Goal: Complete application form: Complete application form

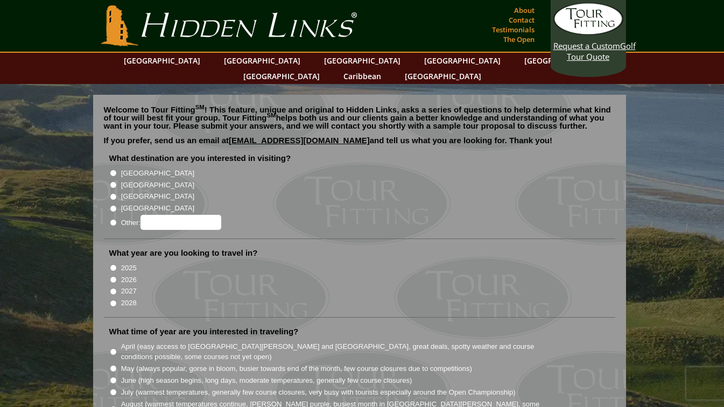
click at [114, 181] on input "[GEOGRAPHIC_DATA]" at bounding box center [113, 184] width 7 height 7
radio input "true"
click at [113, 193] on input "[GEOGRAPHIC_DATA]" at bounding box center [113, 196] width 7 height 7
radio input "true"
click at [115, 181] on input "[GEOGRAPHIC_DATA]" at bounding box center [113, 184] width 7 height 7
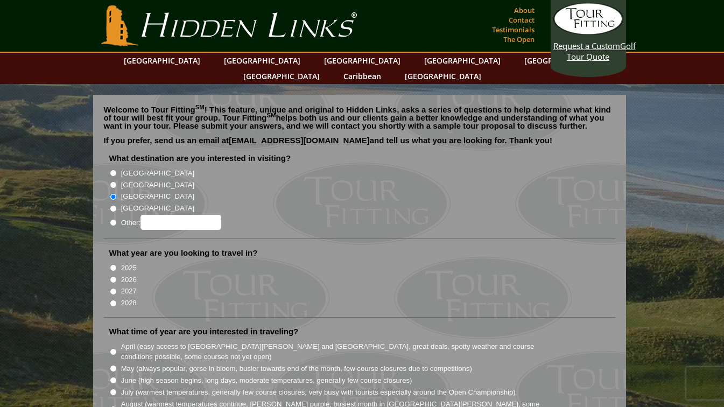
radio input "true"
click at [112, 276] on input "2026" at bounding box center [113, 279] width 7 height 7
radio input "true"
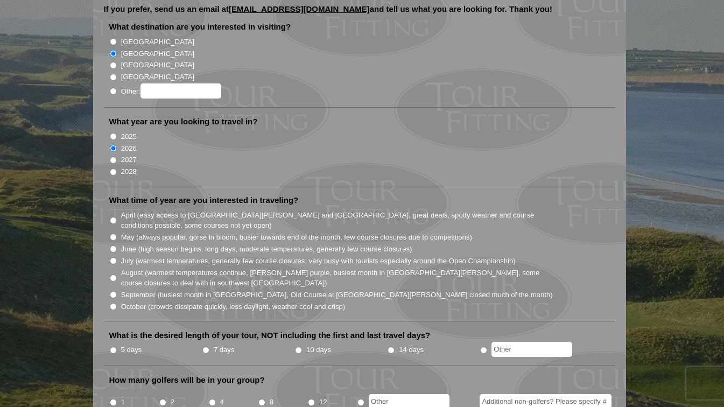
scroll to position [133, 0]
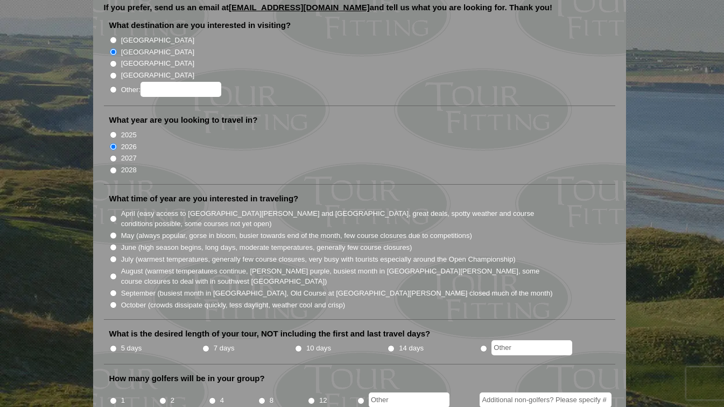
click at [111, 256] on input "July (warmest temperatures, generally few course closures, very busy with touri…" at bounding box center [113, 259] width 7 height 7
radio input "true"
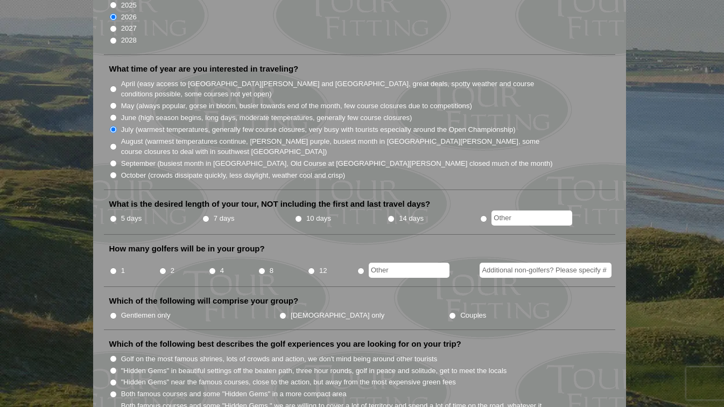
scroll to position [270, 0]
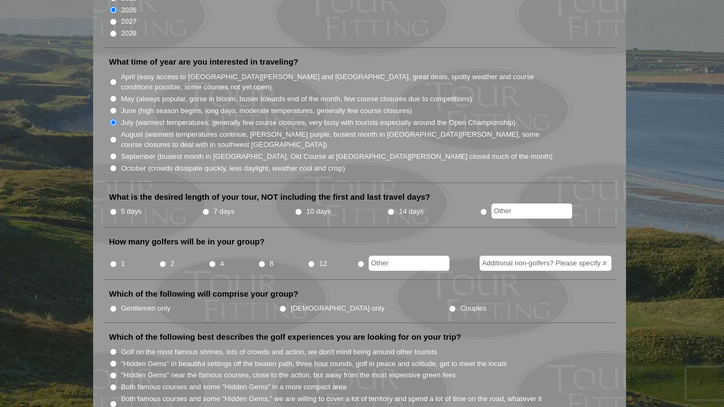
click at [206, 208] on input "7 days" at bounding box center [205, 211] width 7 height 7
radio input "true"
click at [262, 261] on input "8" at bounding box center [261, 264] width 7 height 7
radio input "true"
click at [114, 305] on input "Gentlemen only" at bounding box center [113, 308] width 7 height 7
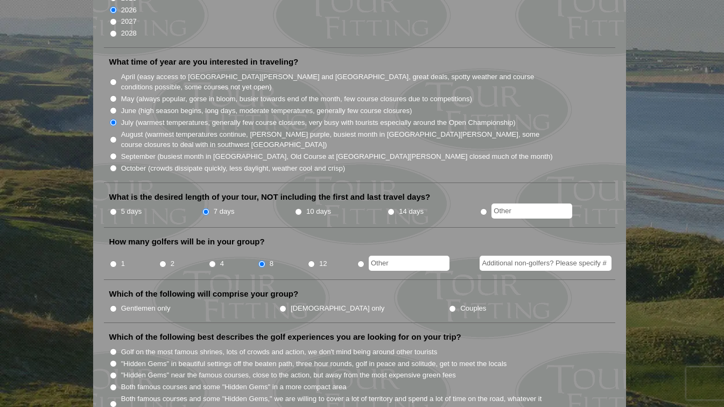
radio input "true"
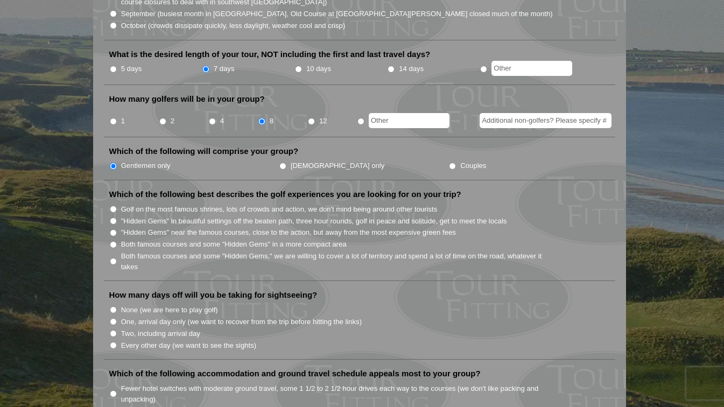
scroll to position [415, 0]
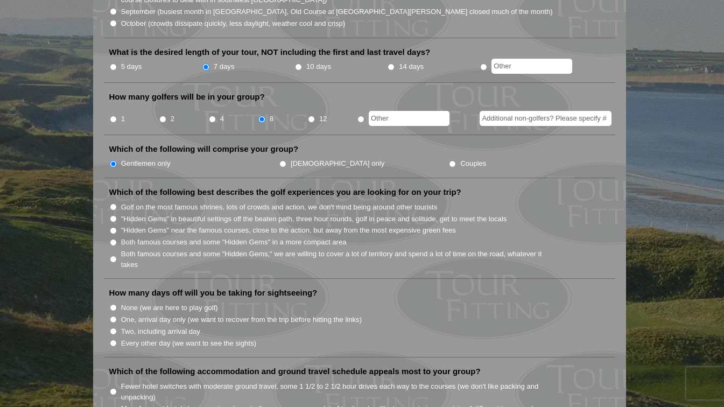
click at [114, 239] on input "Both famous courses and some "Hidden Gems" in a more compact area" at bounding box center [113, 242] width 7 height 7
radio input "true"
click at [114, 328] on input "Two, including arrival day" at bounding box center [113, 331] width 7 height 7
radio input "true"
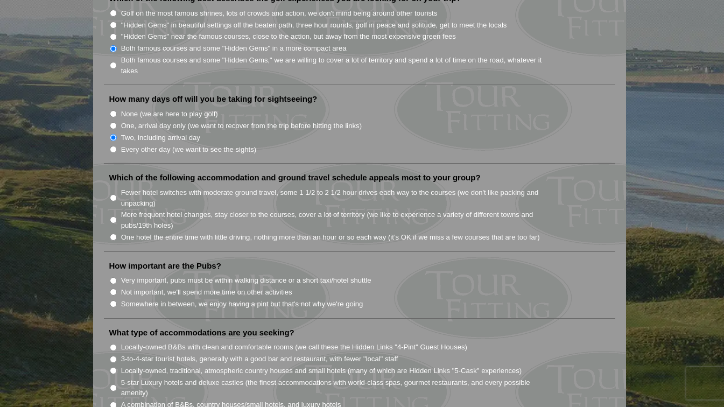
scroll to position [615, 0]
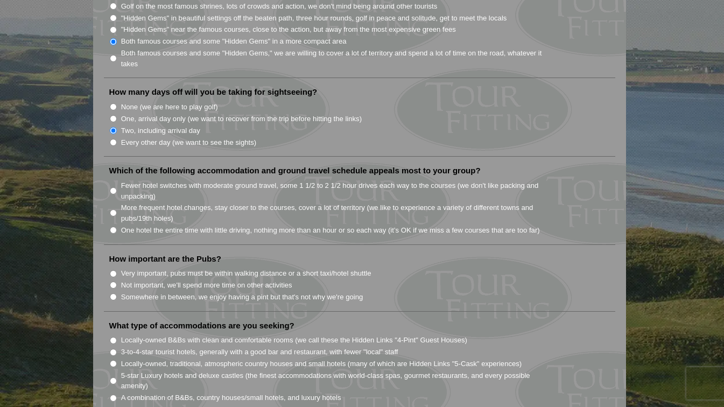
click at [123, 225] on label "One hotel the entire time with little driving, nothing more than an hour or so …" at bounding box center [330, 230] width 419 height 11
click at [117, 227] on input "One hotel the entire time with little driving, nothing more than an hour or so …" at bounding box center [113, 230] width 7 height 7
radio input "true"
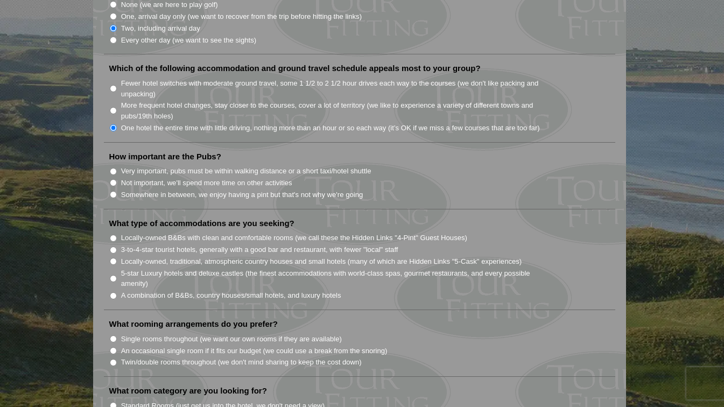
scroll to position [714, 0]
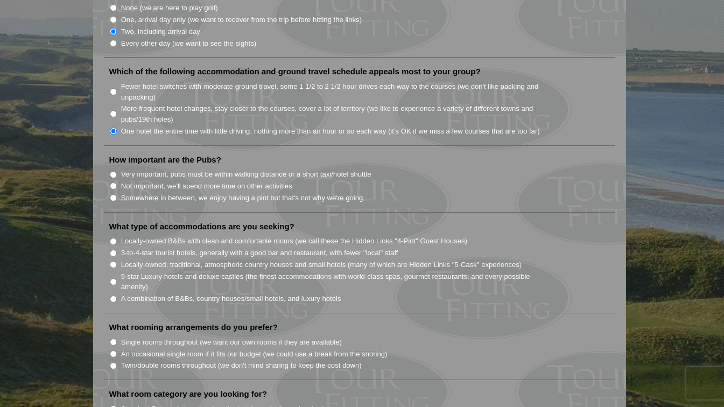
click at [114, 183] on input "Not important, we'll spend more time on other activities" at bounding box center [113, 186] width 7 height 7
radio input "true"
click at [113, 171] on input "Very important, pubs must be within walking distance or a short taxi/hotel shut…" at bounding box center [113, 174] width 7 height 7
radio input "true"
click at [114, 296] on input "A combination of B&Bs, country houses/small hotels, and luxury hotels" at bounding box center [113, 299] width 7 height 7
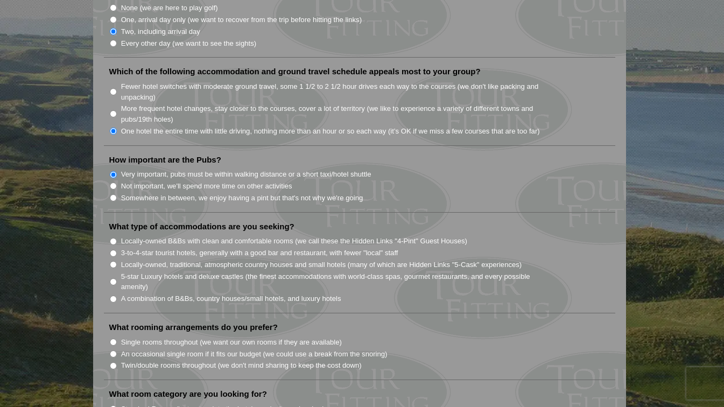
radio input "true"
click at [113, 362] on input "Twin/double rooms throughout (we don't mind sharing to keep the cost down)" at bounding box center [113, 365] width 7 height 7
radio input "true"
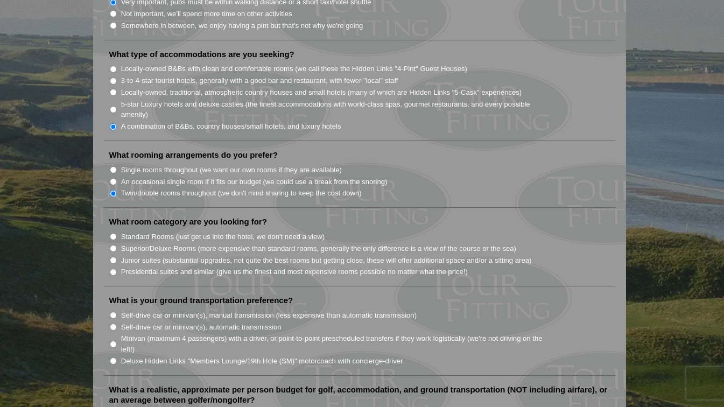
scroll to position [893, 0]
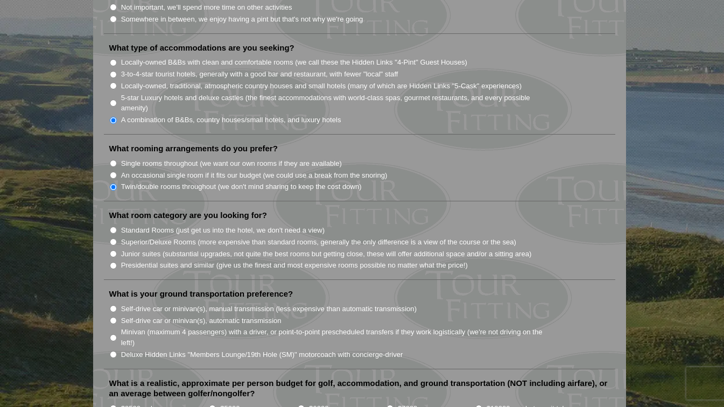
click at [112, 239] on input "Superior/Deluxe Rooms (more expensive than standard rooms, generally the only d…" at bounding box center [113, 242] width 7 height 7
radio input "true"
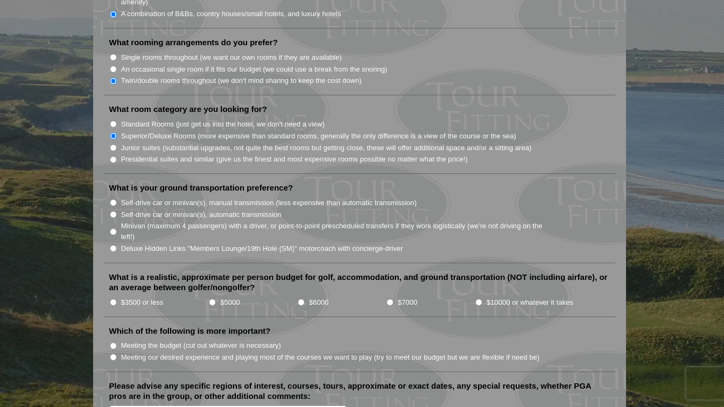
scroll to position [1006, 0]
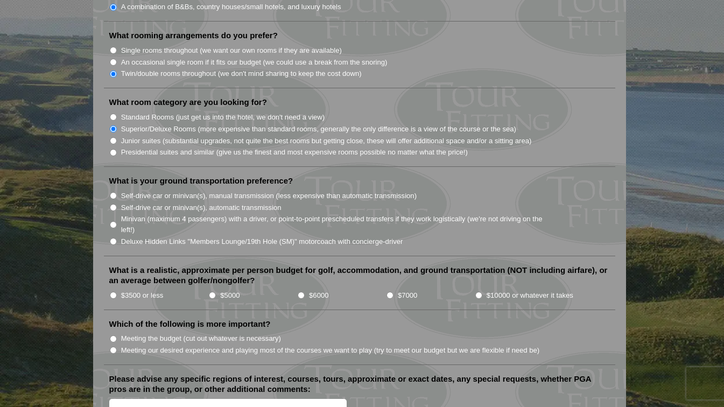
click at [115, 221] on input "Minivan (maximum 4 passengers) with a driver, or point-to-point prescheduled tr…" at bounding box center [113, 224] width 7 height 7
radio input "true"
click at [115, 238] on input "Deluxe Hidden Links "Members Lounge/19th Hole (SM)" motorcoach with concierge-d…" at bounding box center [113, 241] width 7 height 7
radio input "true"
click at [213, 292] on input "$5000" at bounding box center [212, 295] width 7 height 7
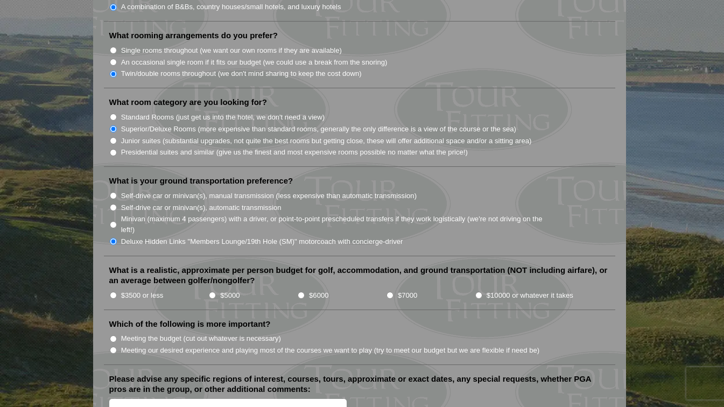
radio input "true"
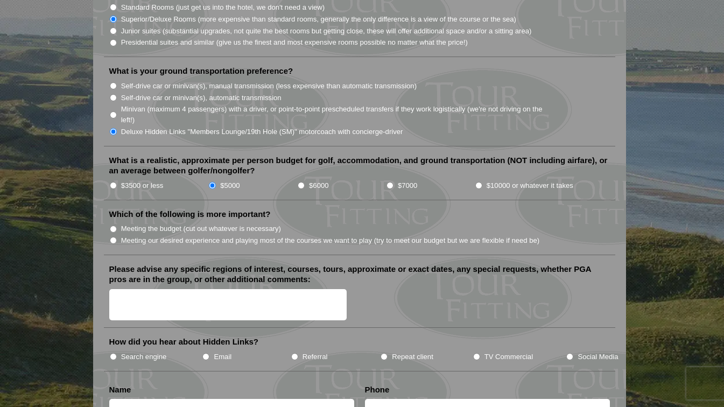
scroll to position [1167, 0]
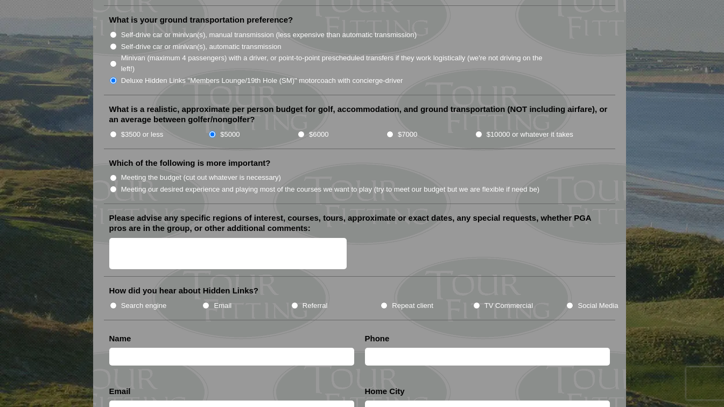
click at [114, 174] on input "Meeting the budget (cut out whatever is necessary)" at bounding box center [113, 177] width 7 height 7
radio input "true"
click at [243, 238] on textarea "Please advise any specific regions of interest, courses, tours, approximate or …" at bounding box center [228, 254] width 238 height 32
type textarea "Would like to base in [GEOGRAPHIC_DATA][PERSON_NAME] and travel from there for …"
click at [384, 302] on input "Repeat client" at bounding box center [384, 305] width 7 height 7
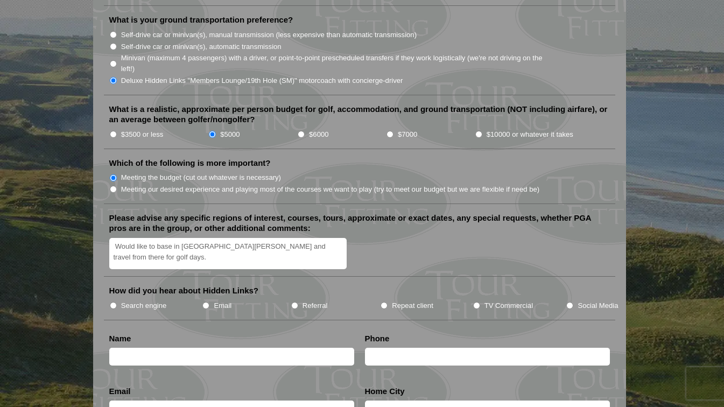
radio input "true"
click at [285, 348] on input "text" at bounding box center [231, 357] width 245 height 18
type input "[PERSON_NAME]"
type input "6309136678"
click at [196, 348] on input "[PERSON_NAME]" at bounding box center [231, 357] width 245 height 18
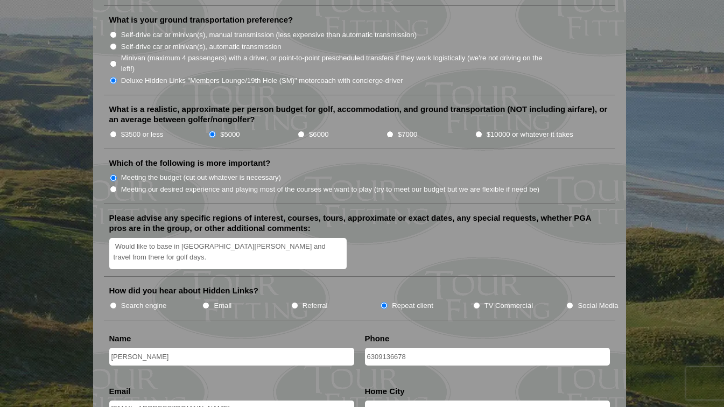
click at [237, 401] on input "[EMAIL_ADDRESS][DOMAIN_NAME]" at bounding box center [231, 408] width 245 height 15
type input "r"
type input "[EMAIL_ADDRESS][DOMAIN_NAME]"
type input "[GEOGRAPHIC_DATA]"
type input "[EMAIL_ADDRESS][DOMAIN_NAME]"
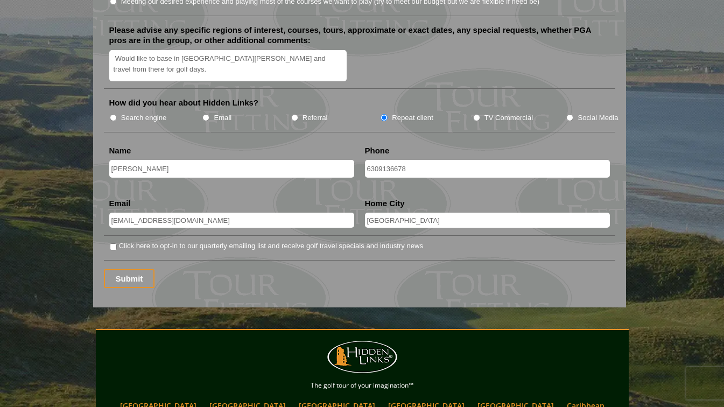
scroll to position [1356, 0]
click at [125, 269] on input "Submit" at bounding box center [129, 278] width 51 height 19
